Goal: Check status: Check status

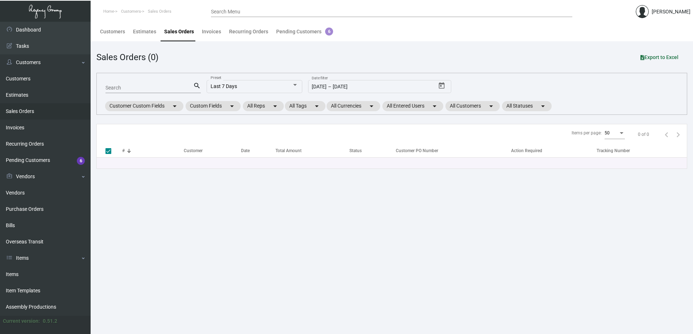
click at [253, 230] on main "Customers Estimates Sales Orders Invoices Recurring Orders Pending Customers 6 …" at bounding box center [392, 178] width 602 height 312
click at [261, 228] on main "Customers Estimates Sales Orders Invoices Recurring Orders Pending Customers 6 …" at bounding box center [392, 178] width 602 height 312
click at [22, 212] on link "Purchase Orders" at bounding box center [45, 209] width 91 height 16
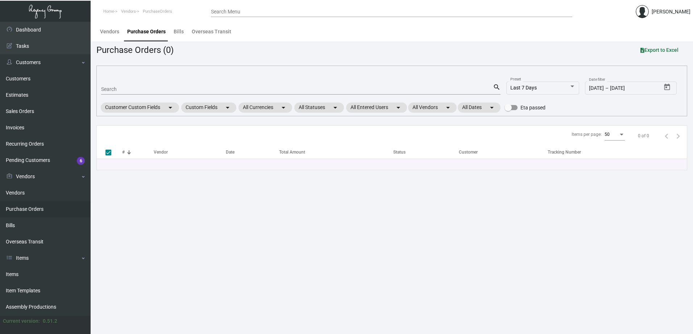
click at [120, 85] on div "Search" at bounding box center [297, 88] width 392 height 11
click at [115, 90] on input "Search" at bounding box center [297, 90] width 392 height 6
paste input "103172"
type input "103172"
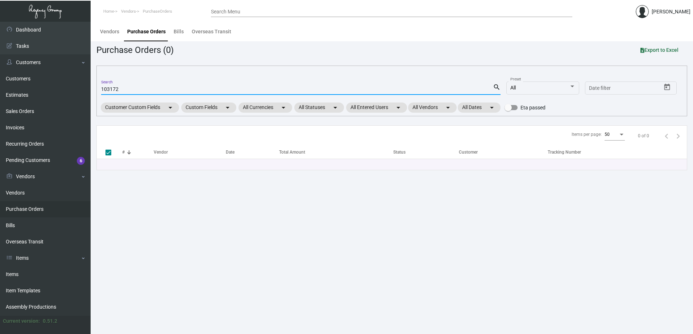
checkbox input "false"
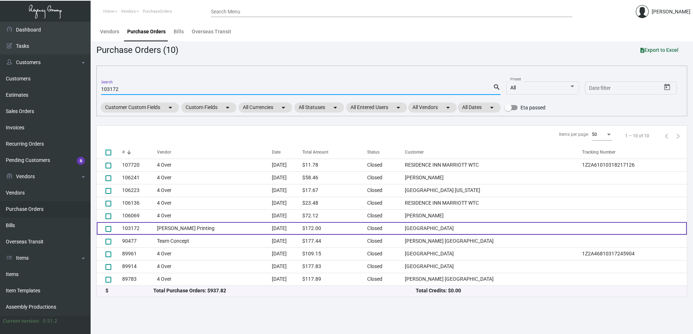
type input "103172"
click at [133, 228] on td "103172" at bounding box center [139, 228] width 35 height 13
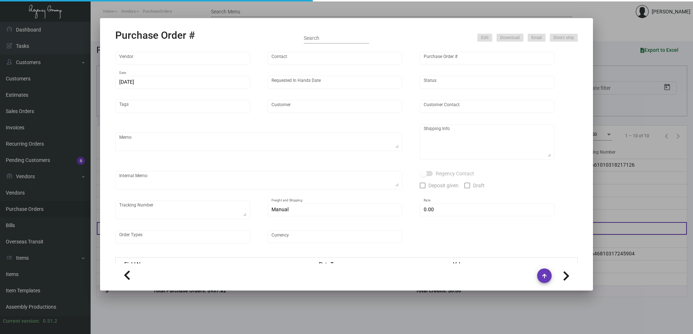
type input "[PERSON_NAME] Printing"
type input "[PERSON_NAME]"
type input "103172"
type input "[DATE]"
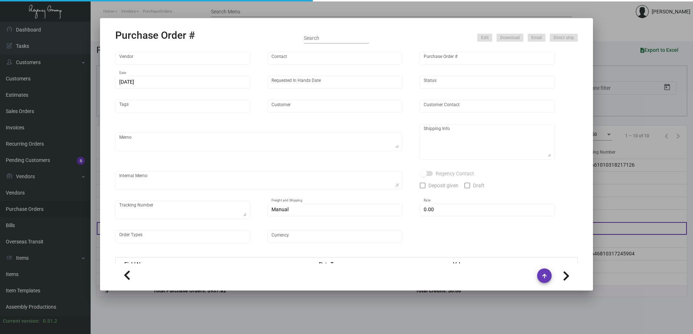
type input "[GEOGRAPHIC_DATA]"
type input "[PERSON_NAME]"
type textarea "Please reach out to SH for UPS labels once ready."
type textarea "[GEOGRAPHIC_DATA] - [PERSON_NAME] [STREET_ADDRESS][PERSON_NAME]"
type textarea "1/16 - Proofs approved. Followed up for an ESD. 1/17 - Followed up for an ESD. …"
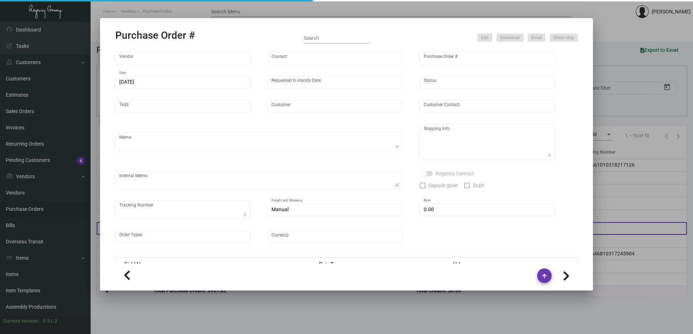
type input "$ 0.00"
type input "United States Dollar $"
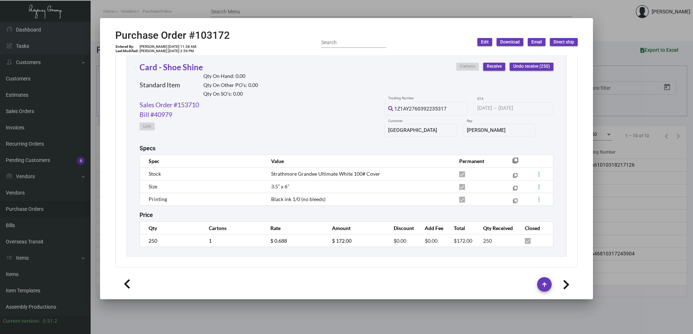
scroll to position [5, 0]
